Goal: Information Seeking & Learning: Understand process/instructions

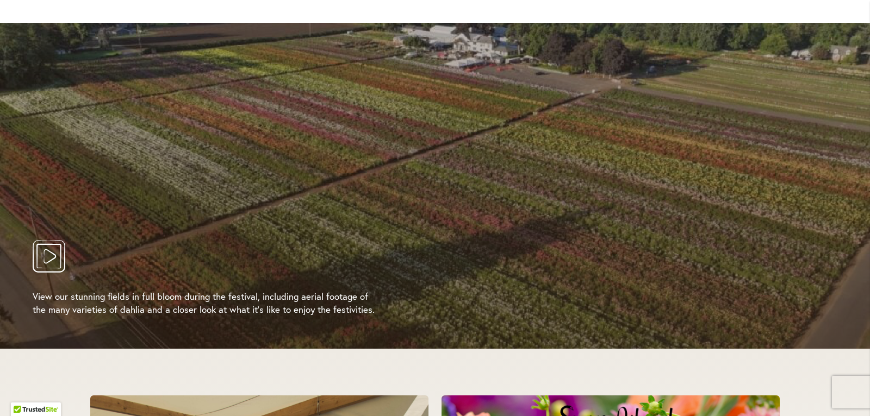
scroll to position [2087, 0]
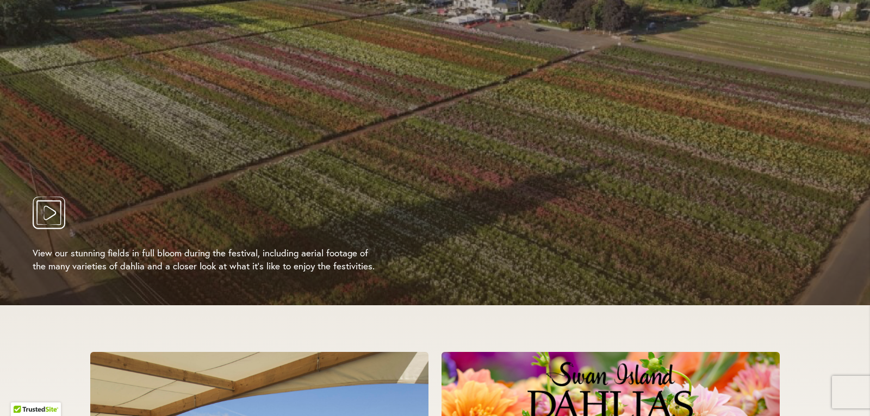
click at [40, 204] on icon "Play Video" at bounding box center [49, 213] width 33 height 33
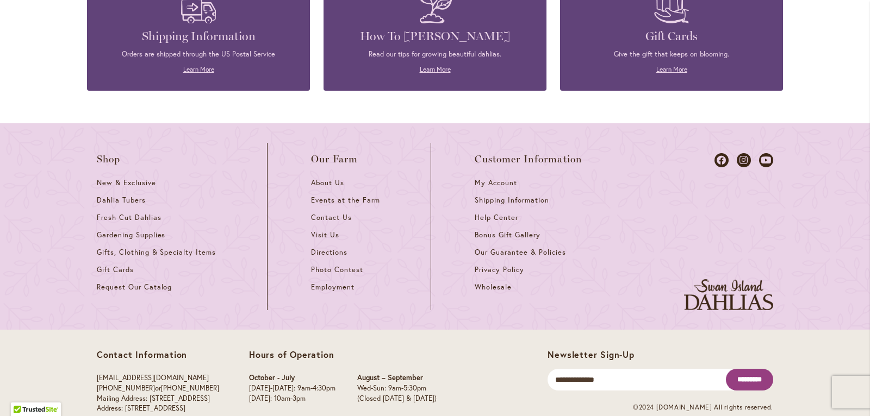
scroll to position [3000, 0]
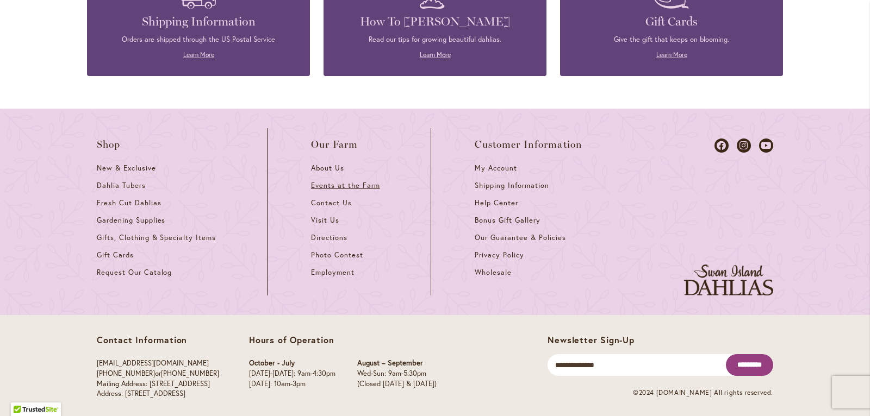
click at [334, 186] on span "Events at the Farm" at bounding box center [345, 185] width 68 height 9
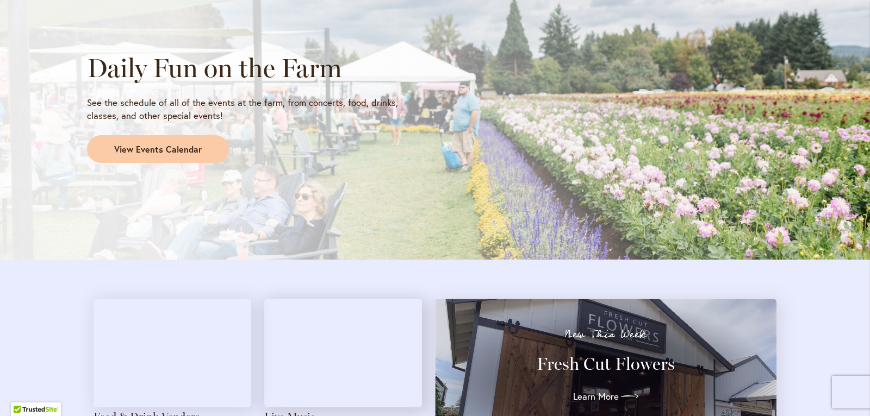
scroll to position [956, 0]
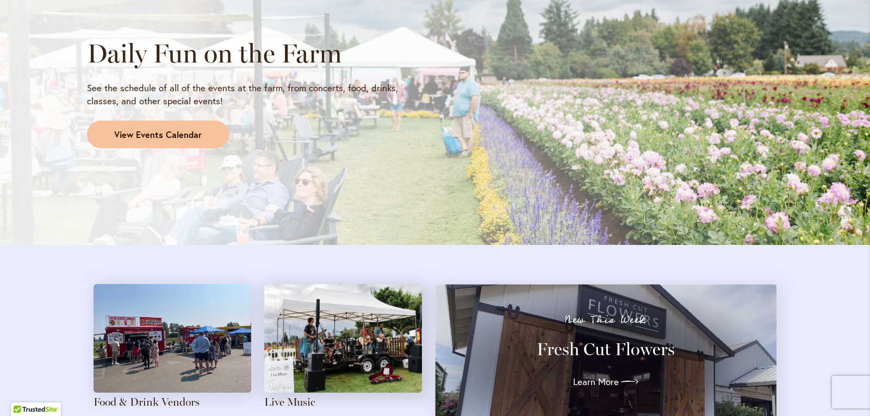
click at [121, 137] on span "View Events Calendar" at bounding box center [157, 135] width 87 height 12
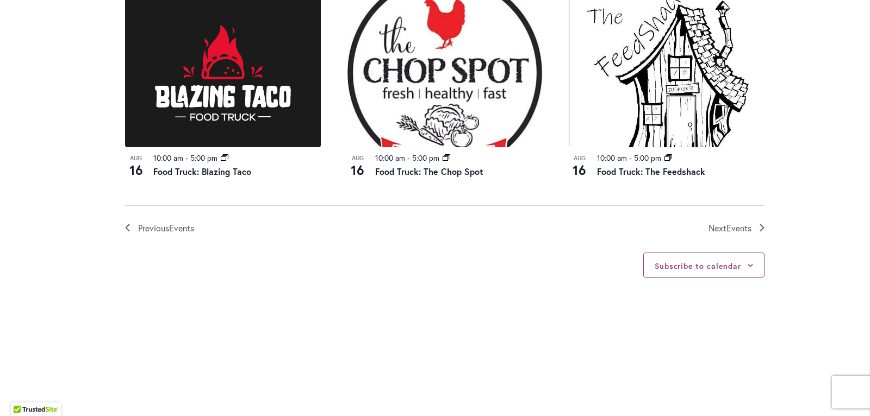
scroll to position [1268, 0]
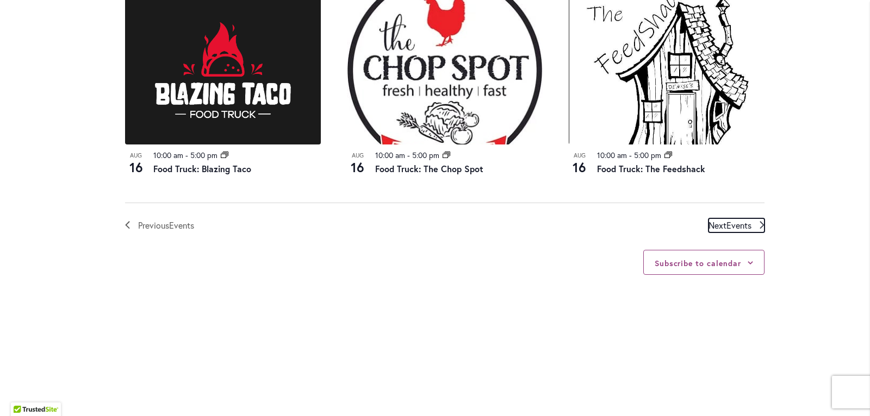
click at [726, 230] on span "Next Events" at bounding box center [729, 225] width 43 height 14
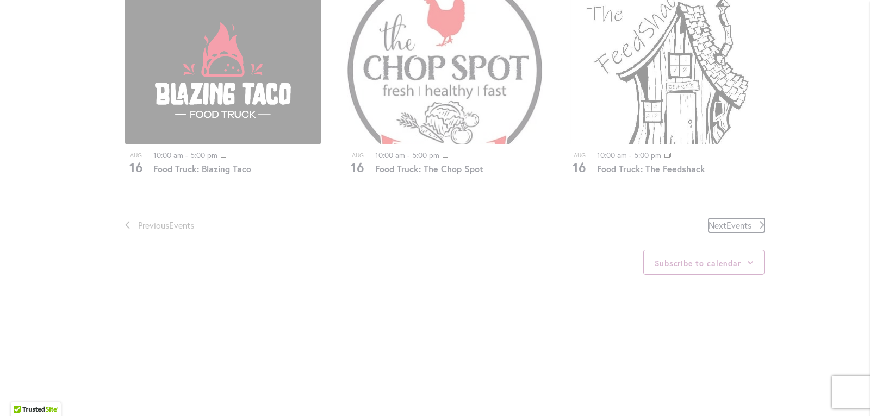
scroll to position [539, 0]
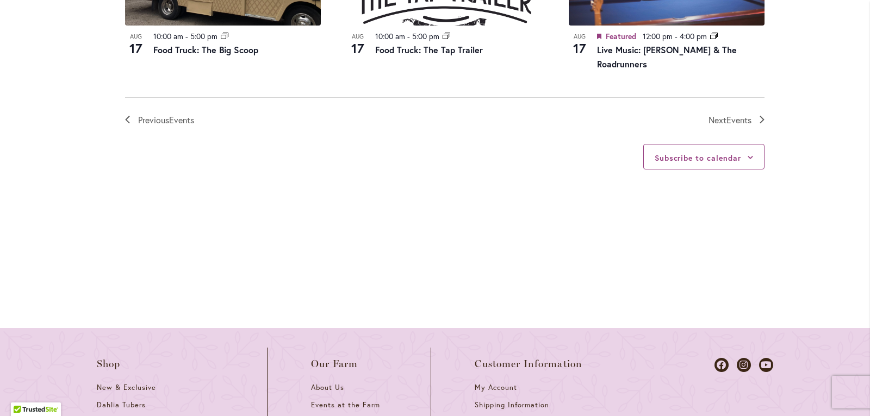
scroll to position [1361, 0]
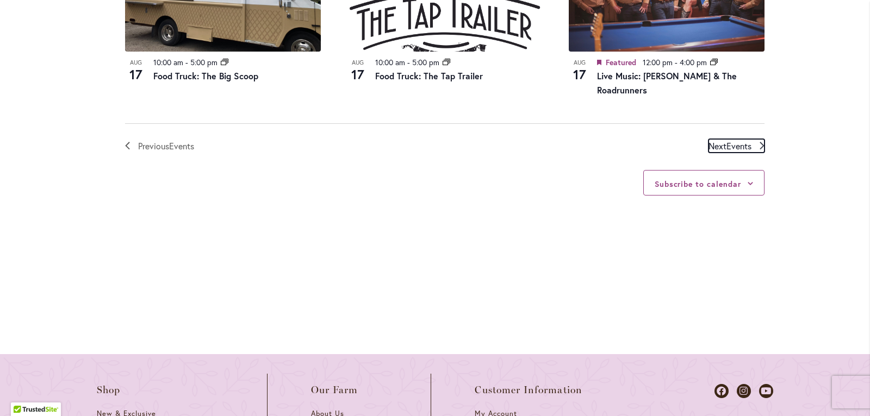
click at [741, 148] on span "Events" at bounding box center [738, 145] width 25 height 11
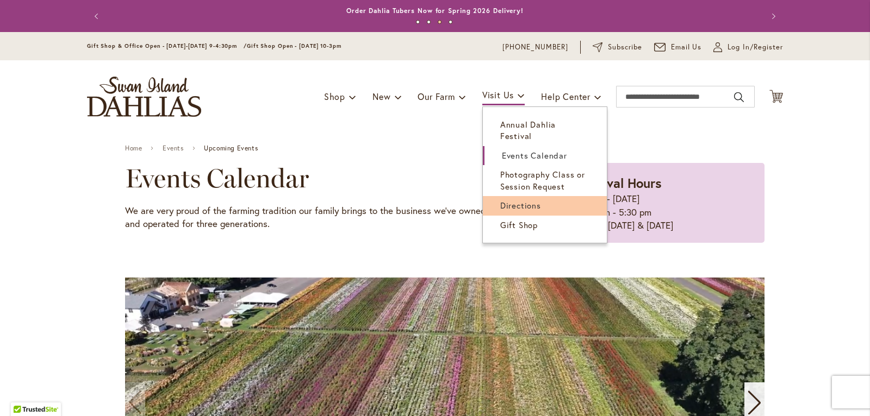
click at [515, 200] on span "Directions" at bounding box center [520, 205] width 41 height 11
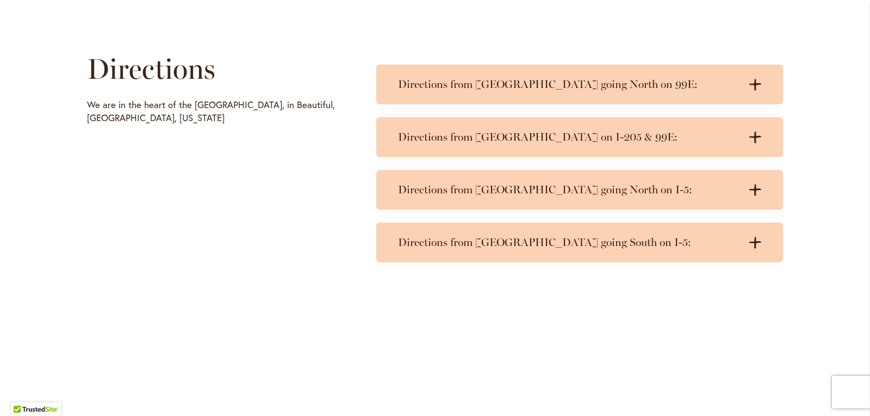
scroll to position [565, 0]
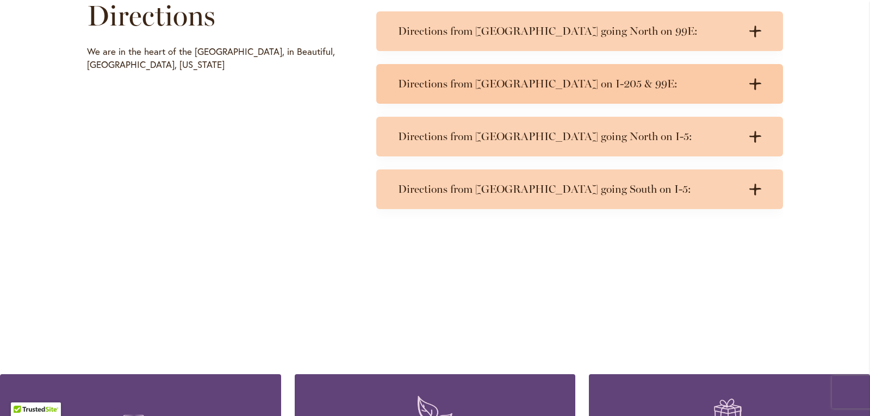
click at [479, 89] on h3 "Directions from Portland on I-205 & 99E:" at bounding box center [568, 84] width 341 height 14
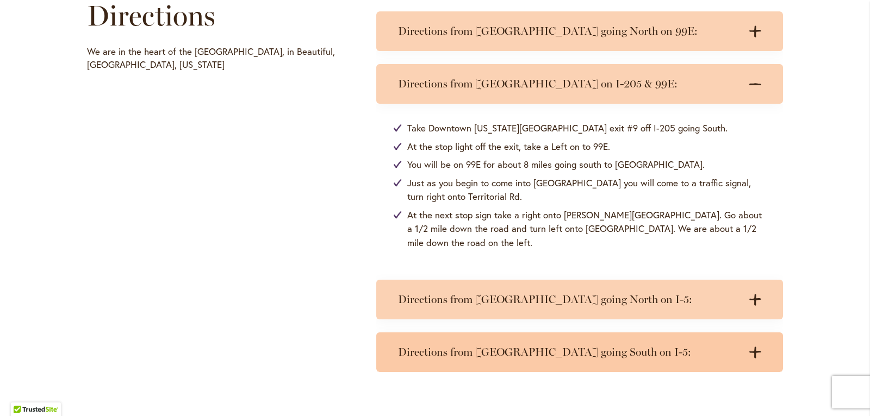
click at [466, 346] on h3 "Directions from Portland going South on I-5:" at bounding box center [568, 353] width 341 height 14
